Goal: Task Accomplishment & Management: Complete application form

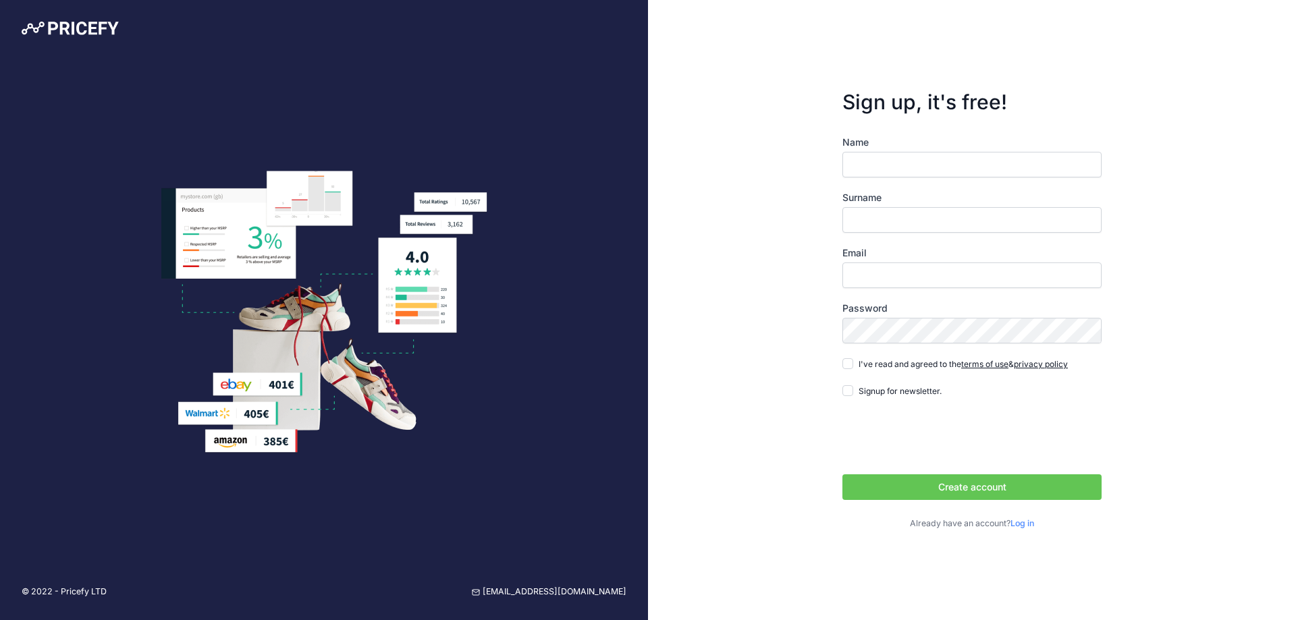
click at [899, 171] on input "Name" at bounding box center [971, 165] width 259 height 26
type input "Danilo"
type input "Stankovic"
click at [885, 261] on div "Email" at bounding box center [971, 267] width 259 height 42
click at [881, 277] on input "Email" at bounding box center [971, 275] width 259 height 26
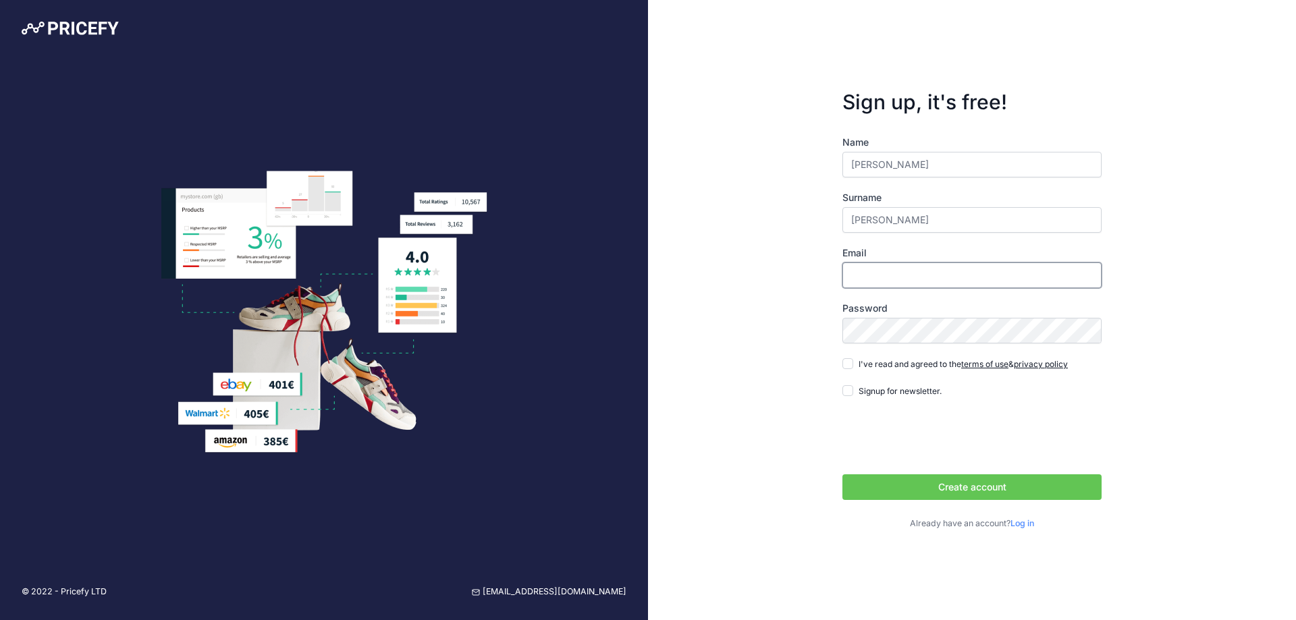
type input "mar16dragc@gmail.com"
click at [846, 316] on div "Password" at bounding box center [971, 323] width 259 height 42
click at [848, 364] on input "I've read and agreed to the terms of use & privacy policy" at bounding box center [847, 363] width 11 height 11
checkbox input "true"
click at [843, 388] on input "Signup for newsletter." at bounding box center [847, 390] width 11 height 11
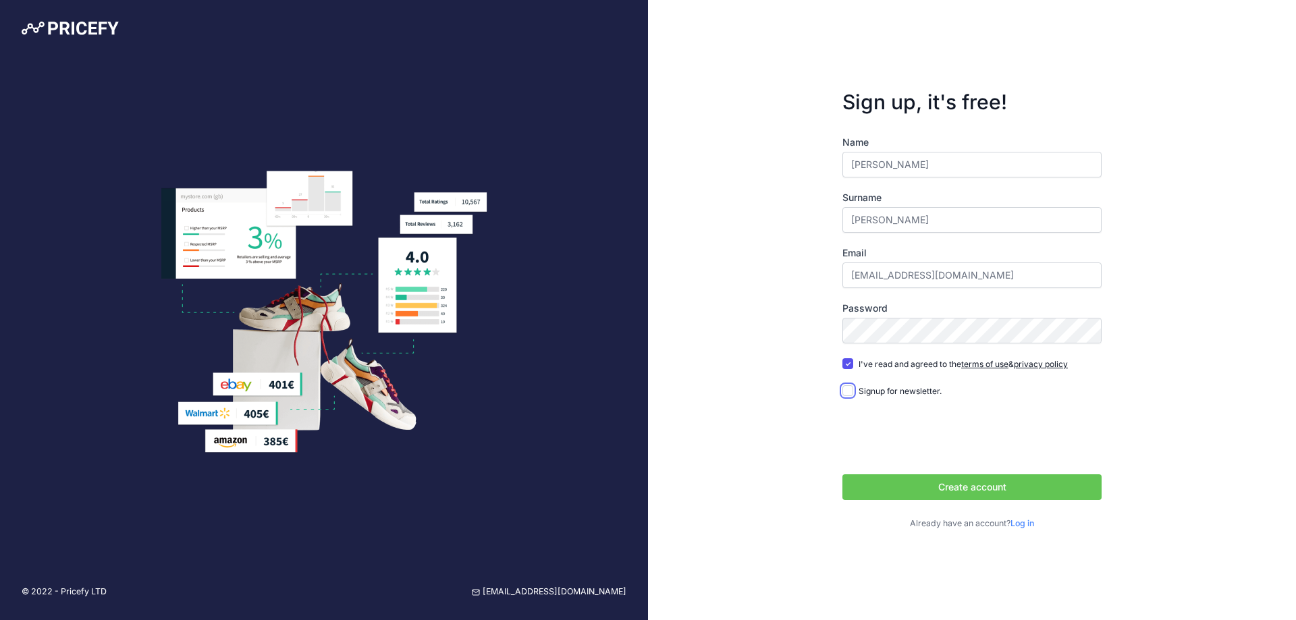
checkbox input "true"
click at [943, 489] on button "Create account" at bounding box center [971, 487] width 259 height 26
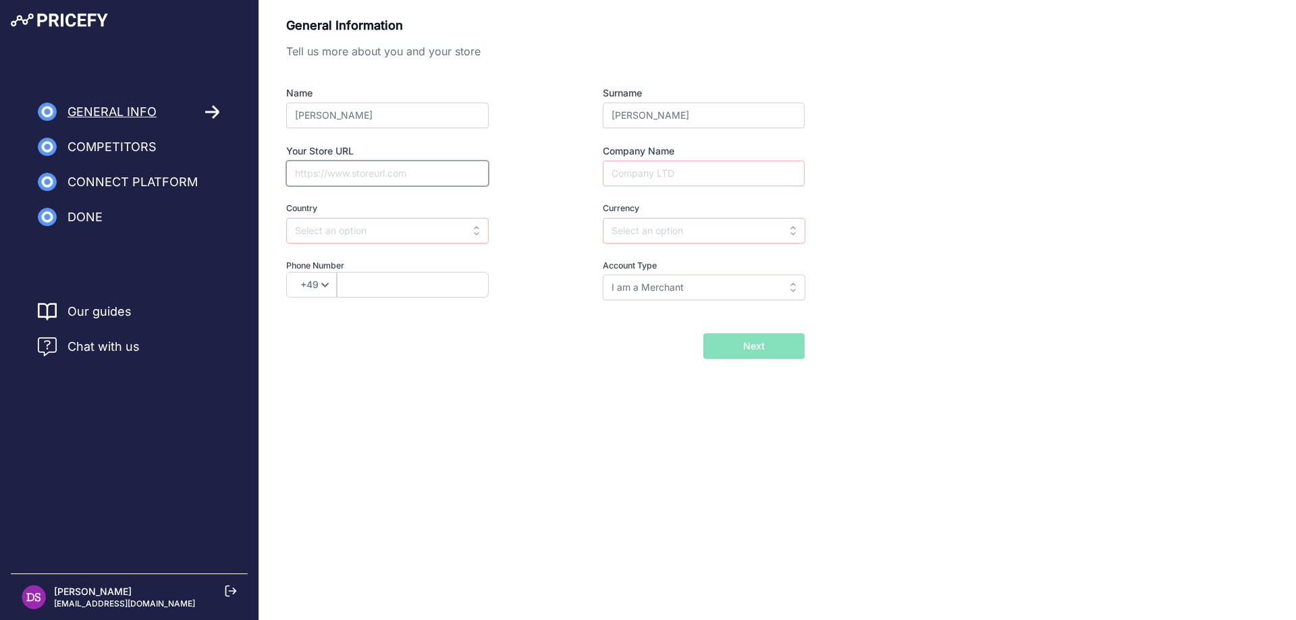
click at [343, 182] on input "Your Store URL" at bounding box center [387, 174] width 202 height 26
click at [356, 242] on input "text" at bounding box center [387, 231] width 202 height 26
click at [318, 284] on span "Serbia" at bounding box center [342, 284] width 96 height 11
type input "Serbia"
type input "RSD"
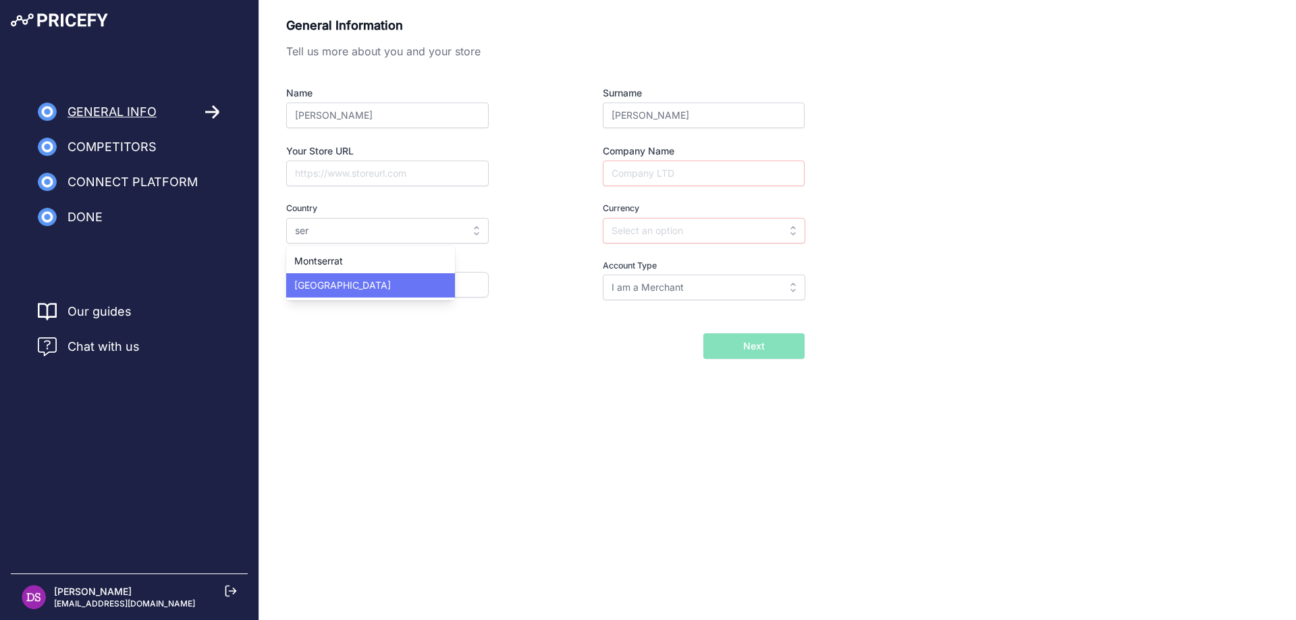
select select "381"
click at [686, 170] on input "Company Name" at bounding box center [704, 174] width 202 height 26
click at [963, 227] on div "General Information Tell us more about you and your store Name Danilo Surname S…" at bounding box center [777, 187] width 982 height 343
click at [671, 231] on input "RSD" at bounding box center [704, 231] width 202 height 26
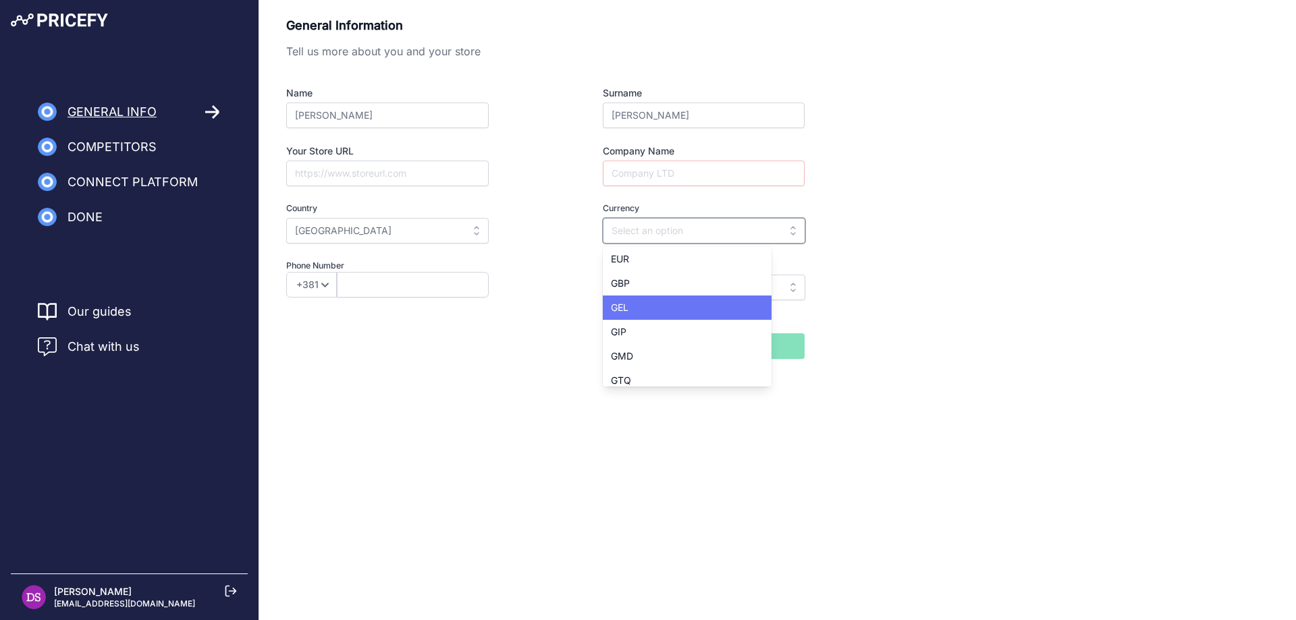
scroll to position [945, 0]
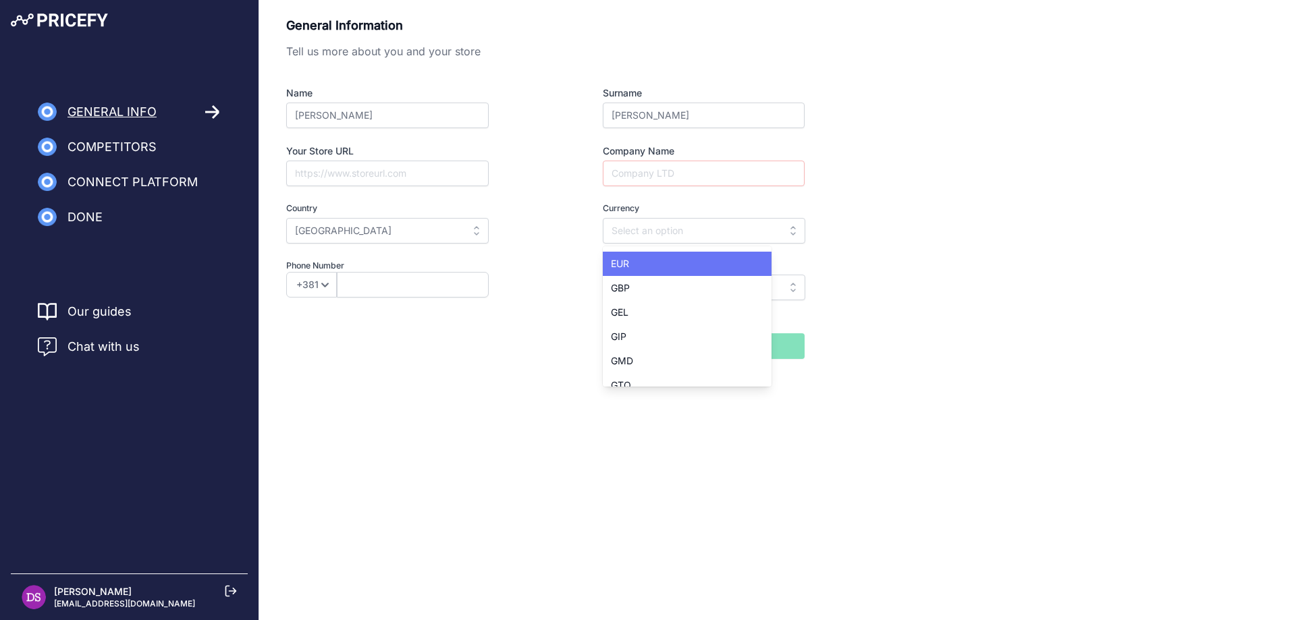
click at [632, 262] on div "EUR" at bounding box center [687, 264] width 169 height 24
type input "EUR"
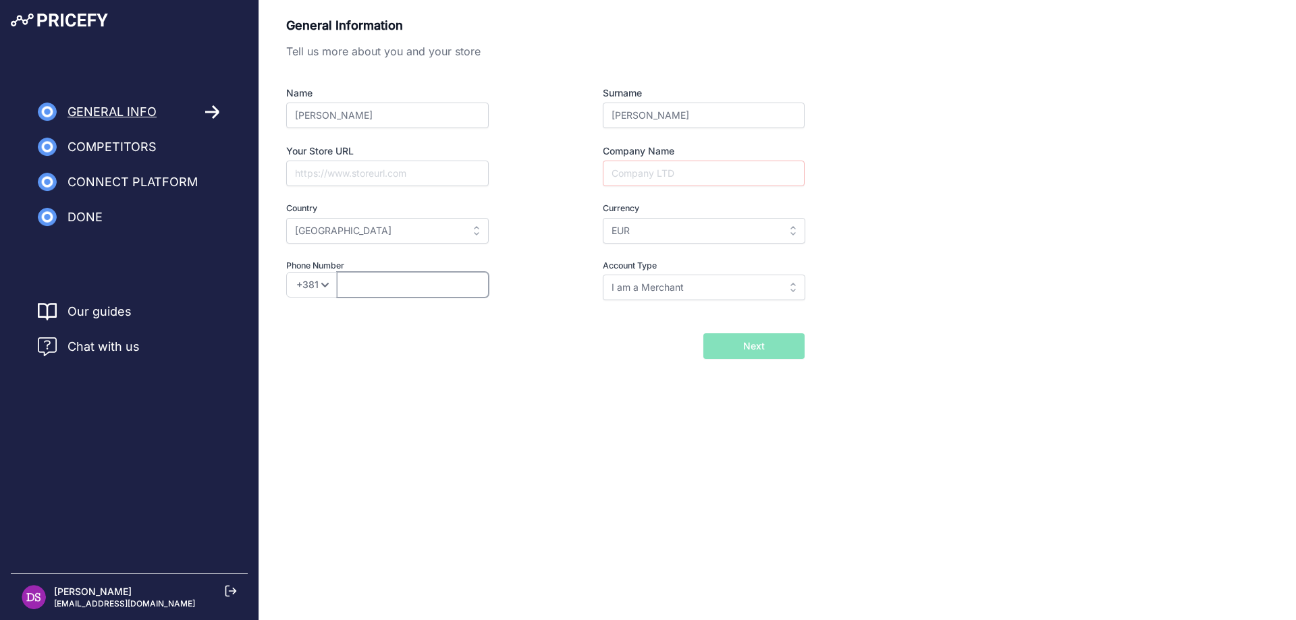
click at [422, 291] on input "text" at bounding box center [413, 285] width 152 height 26
type input "629258759"
drag, startPoint x: 349, startPoint y: 283, endPoint x: 356, endPoint y: 285, distance: 6.9
click at [349, 283] on input "629258759" at bounding box center [413, 285] width 152 height 26
click at [647, 287] on input "I am a Merchant" at bounding box center [704, 288] width 202 height 26
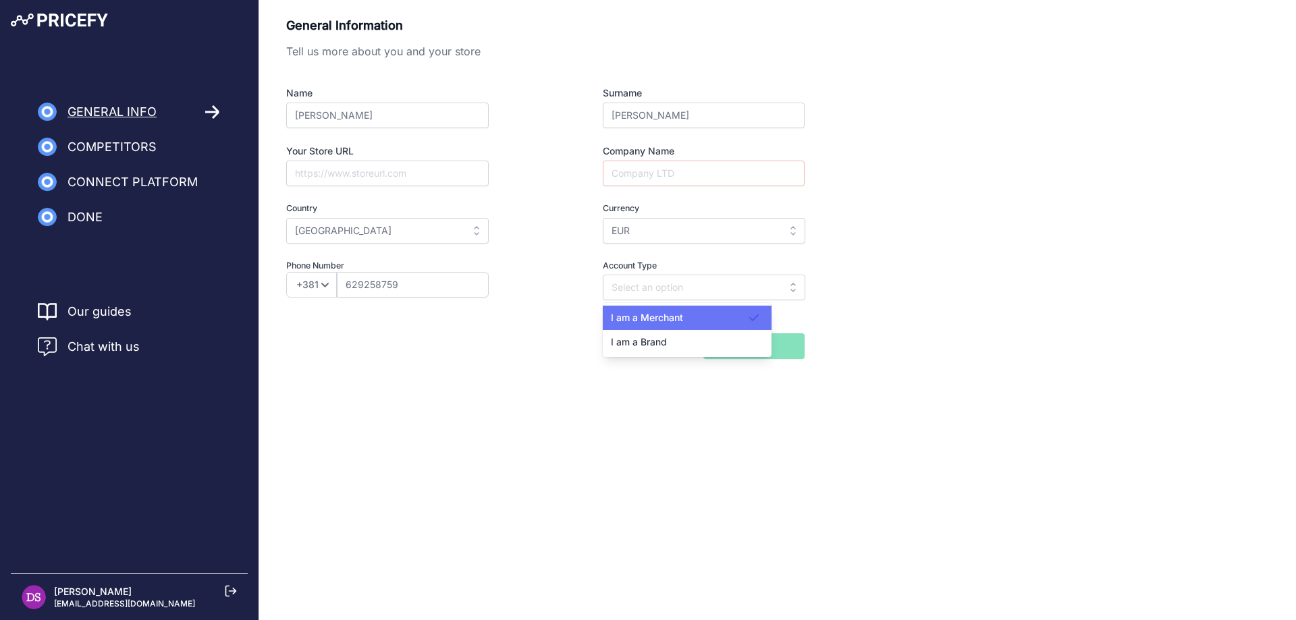
click at [683, 323] on span "I am a Merchant" at bounding box center [647, 317] width 72 height 11
type input "I am a Merchant"
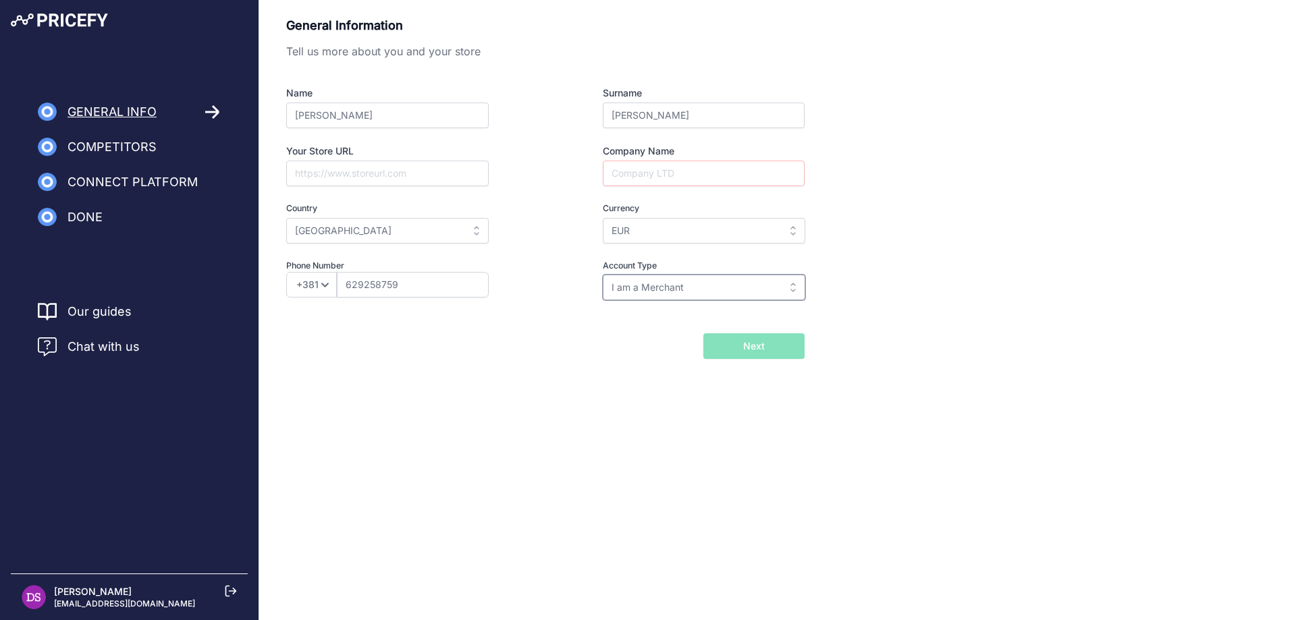
drag, startPoint x: 708, startPoint y: 287, endPoint x: 593, endPoint y: 292, distance: 114.8
click at [593, 292] on div "Account Type I am a Merchant I am a Brand I am a Merchant I am a Merchant I am …" at bounding box center [678, 280] width 251 height 41
click at [720, 285] on input "I am a Merchant" at bounding box center [704, 288] width 202 height 26
click at [653, 341] on span "I am a Brand" at bounding box center [639, 341] width 56 height 11
type input "I am a Brand"
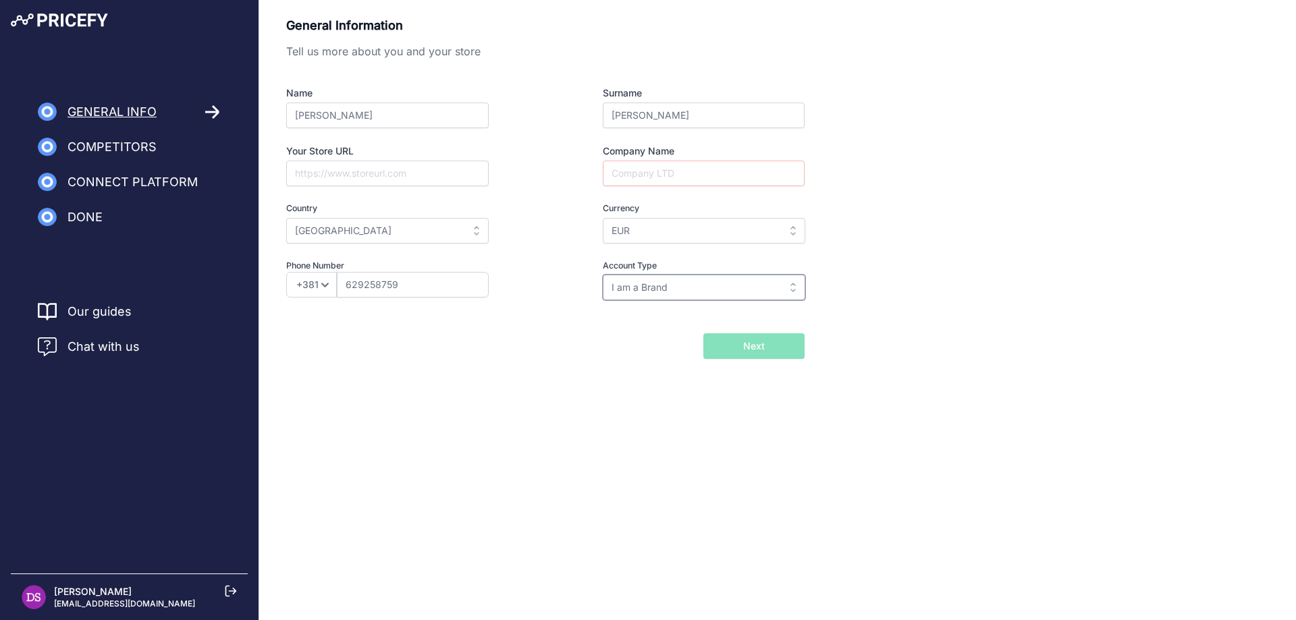
drag, startPoint x: 668, startPoint y: 281, endPoint x: 597, endPoint y: 281, distance: 70.9
click at [597, 281] on div "Account Type I am a Merchant I am a Brand I am a Brand I am a Merchant I am a B…" at bounding box center [678, 280] width 251 height 41
click at [580, 428] on body "Lorem Ipsum Close General Info Competitors Connect Platform Done" at bounding box center [648, 310] width 1296 height 620
click at [127, 155] on span "Competitors" at bounding box center [111, 147] width 89 height 19
click at [121, 146] on span "Competitors" at bounding box center [111, 147] width 89 height 19
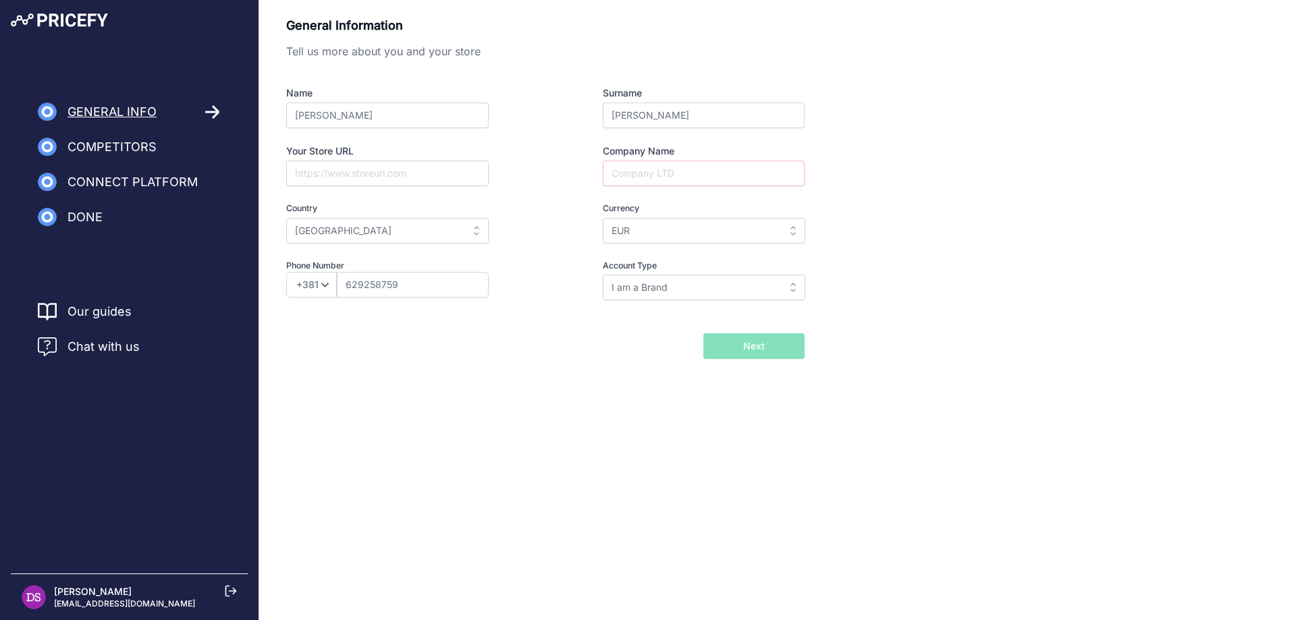
click at [129, 115] on span "General Info" at bounding box center [111, 112] width 89 height 19
click at [202, 111] on div "General Info" at bounding box center [129, 112] width 183 height 19
click at [220, 111] on icon at bounding box center [213, 112] width 16 height 15
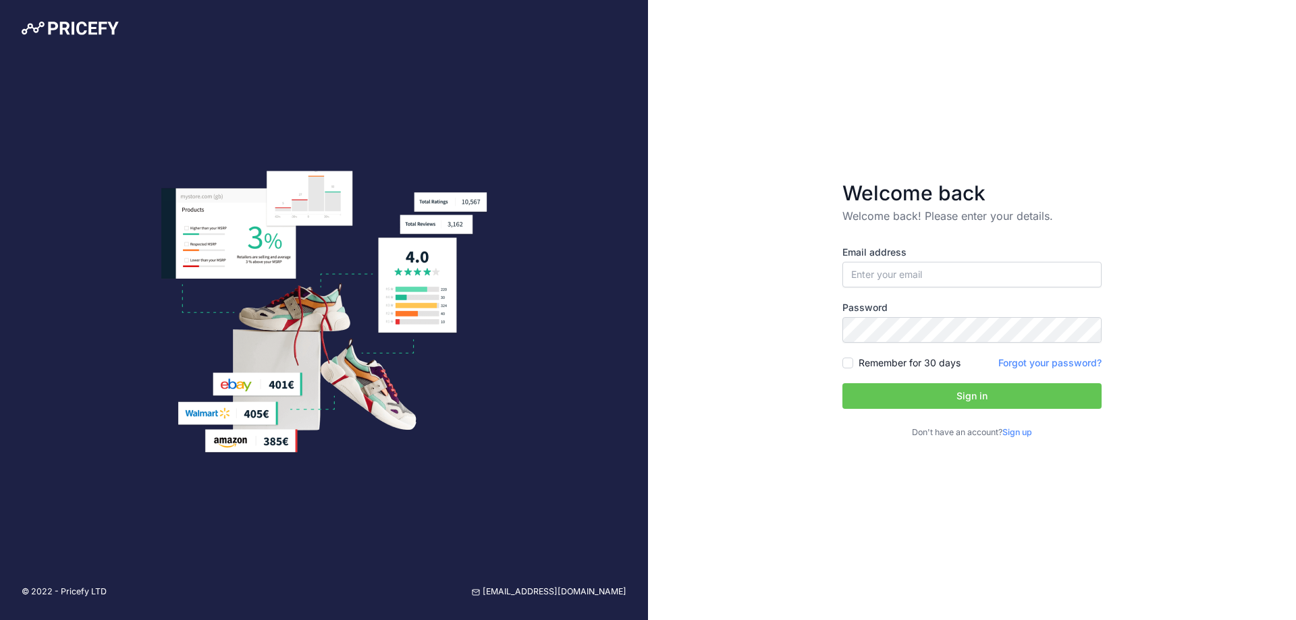
click at [1020, 436] on link "Sign up" at bounding box center [1017, 432] width 30 height 10
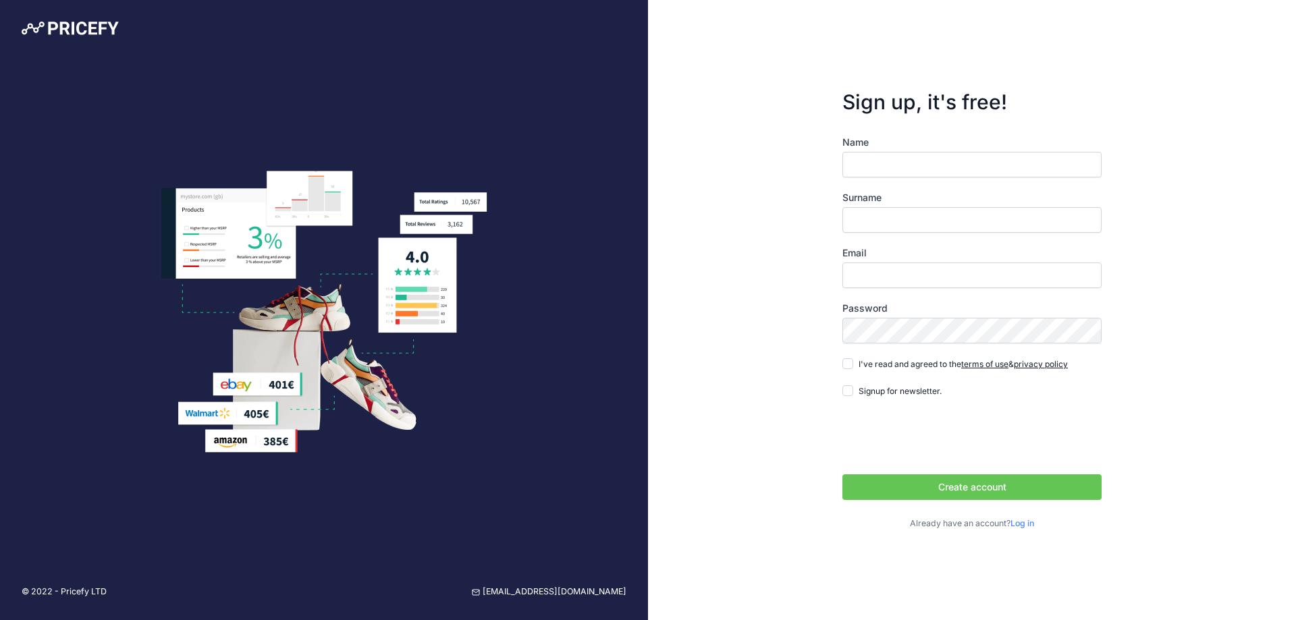
click at [558, 185] on div at bounding box center [324, 312] width 648 height 283
